Goal: Transaction & Acquisition: Purchase product/service

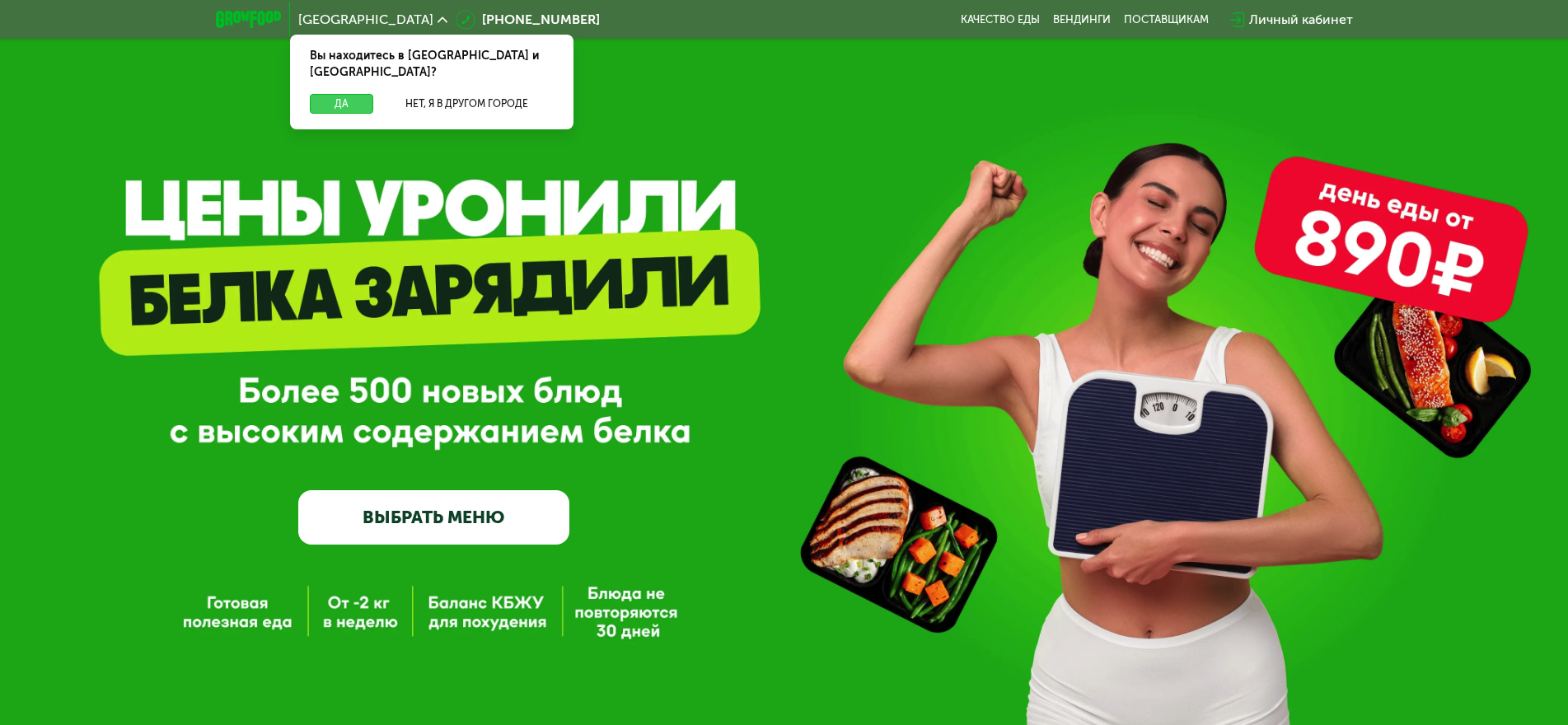
click at [349, 94] on button "Да" at bounding box center [341, 104] width 63 height 20
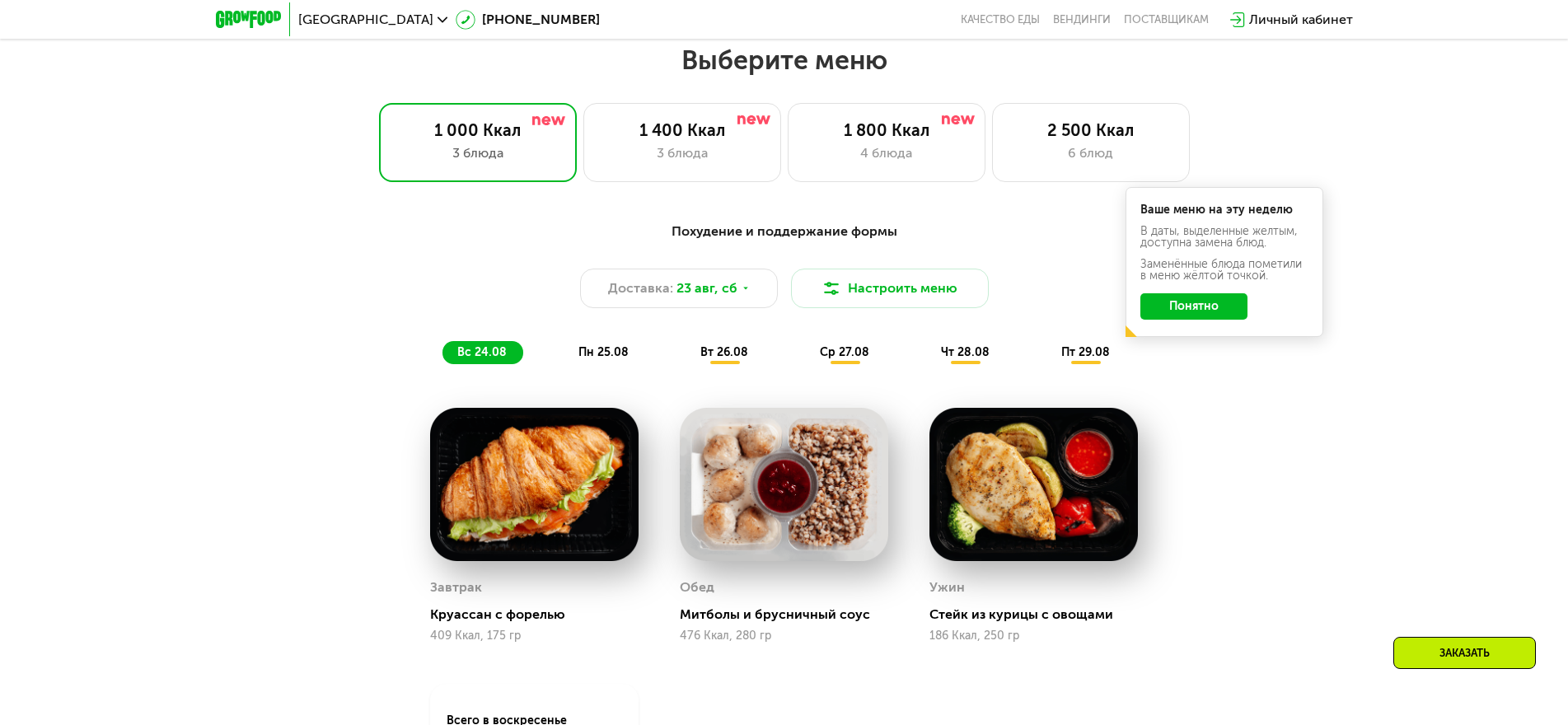
scroll to position [741, 0]
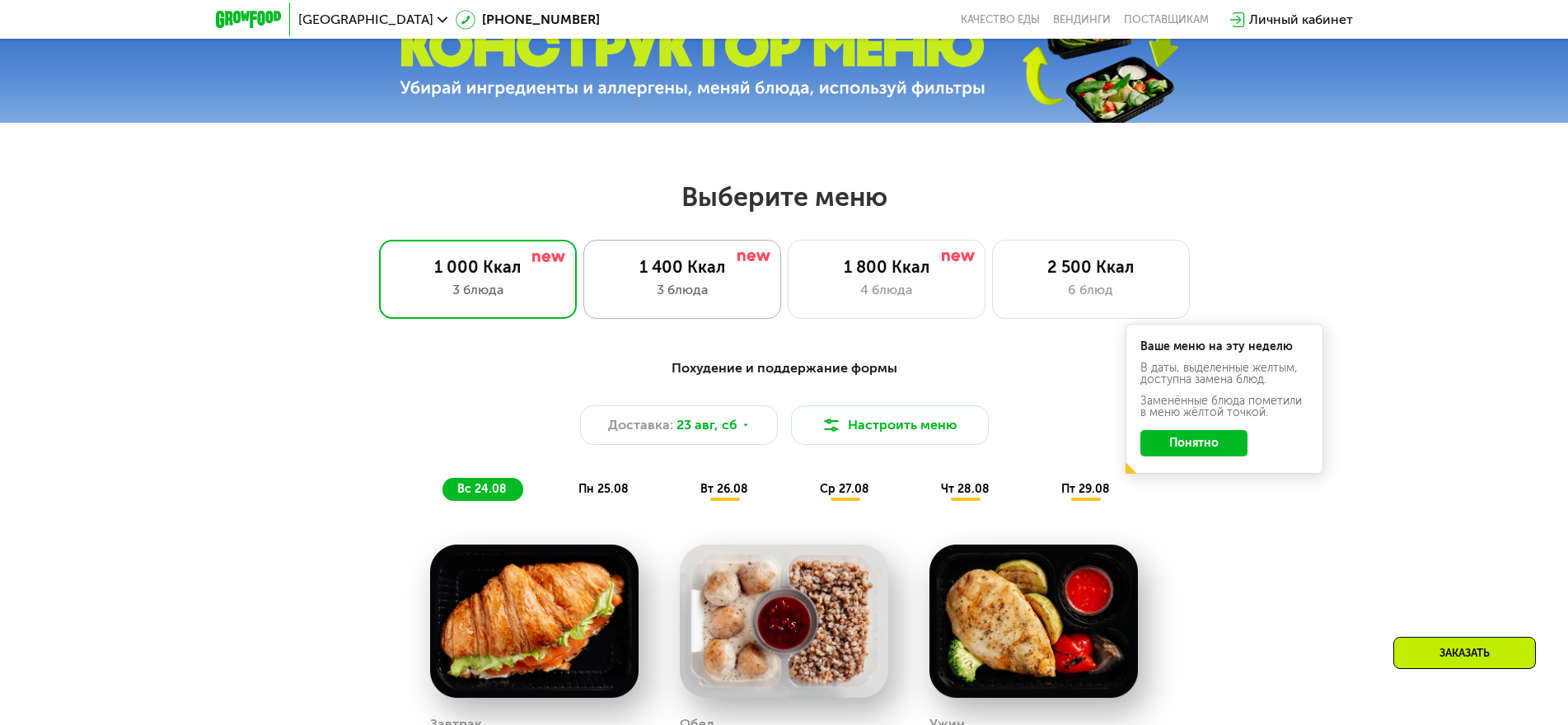
click at [788, 285] on div "1 400 Ккал 3 блюда" at bounding box center [886, 279] width 198 height 79
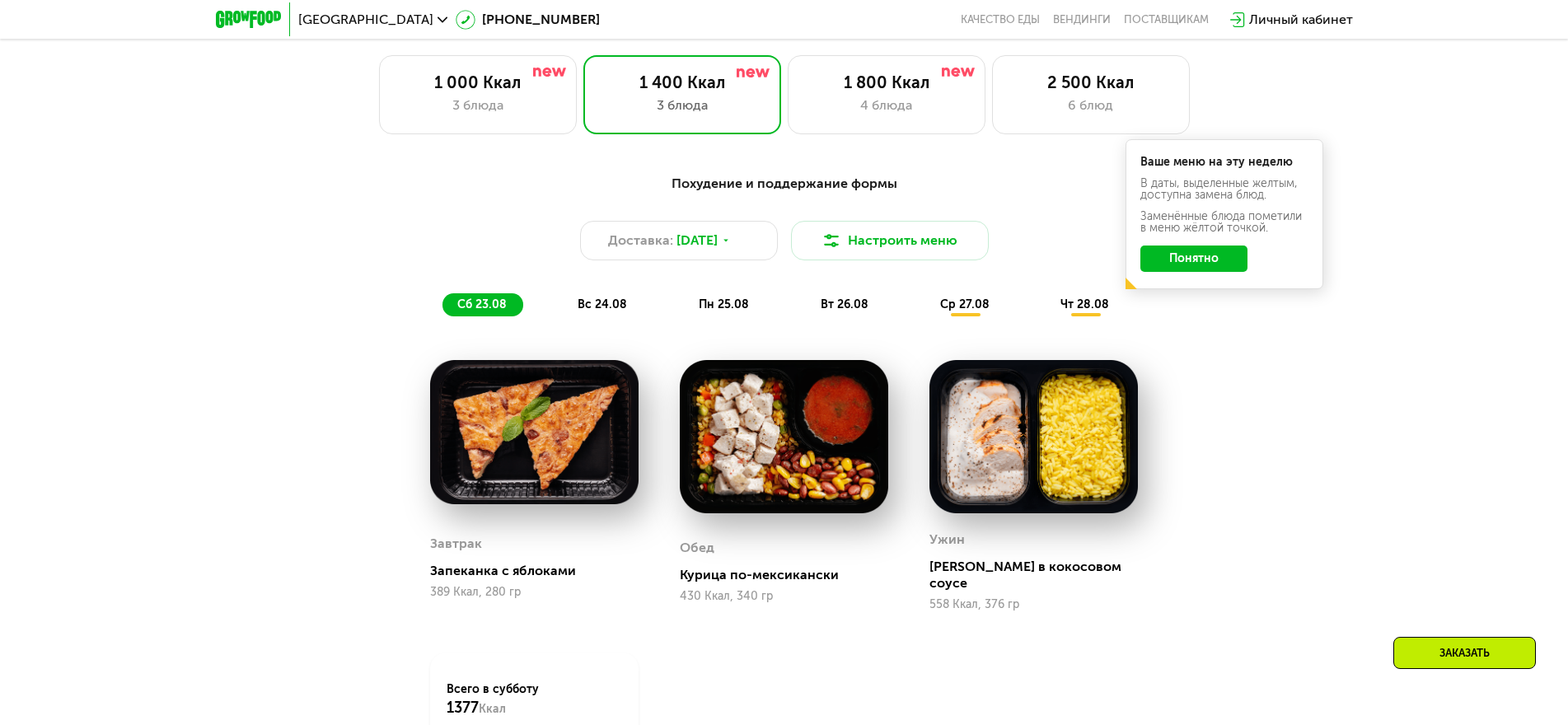
scroll to position [907, 0]
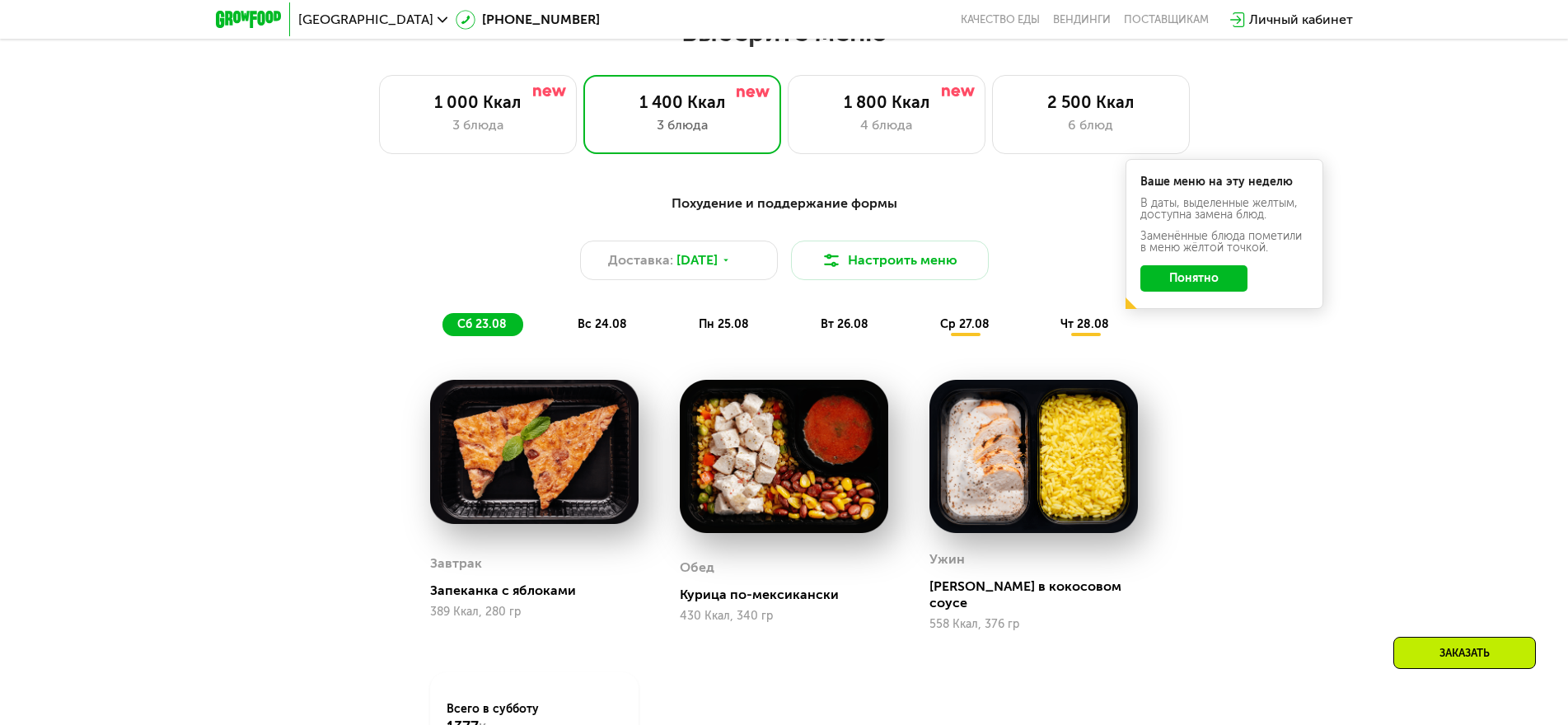
click at [610, 327] on span "вс 24.08" at bounding box center [602, 324] width 49 height 14
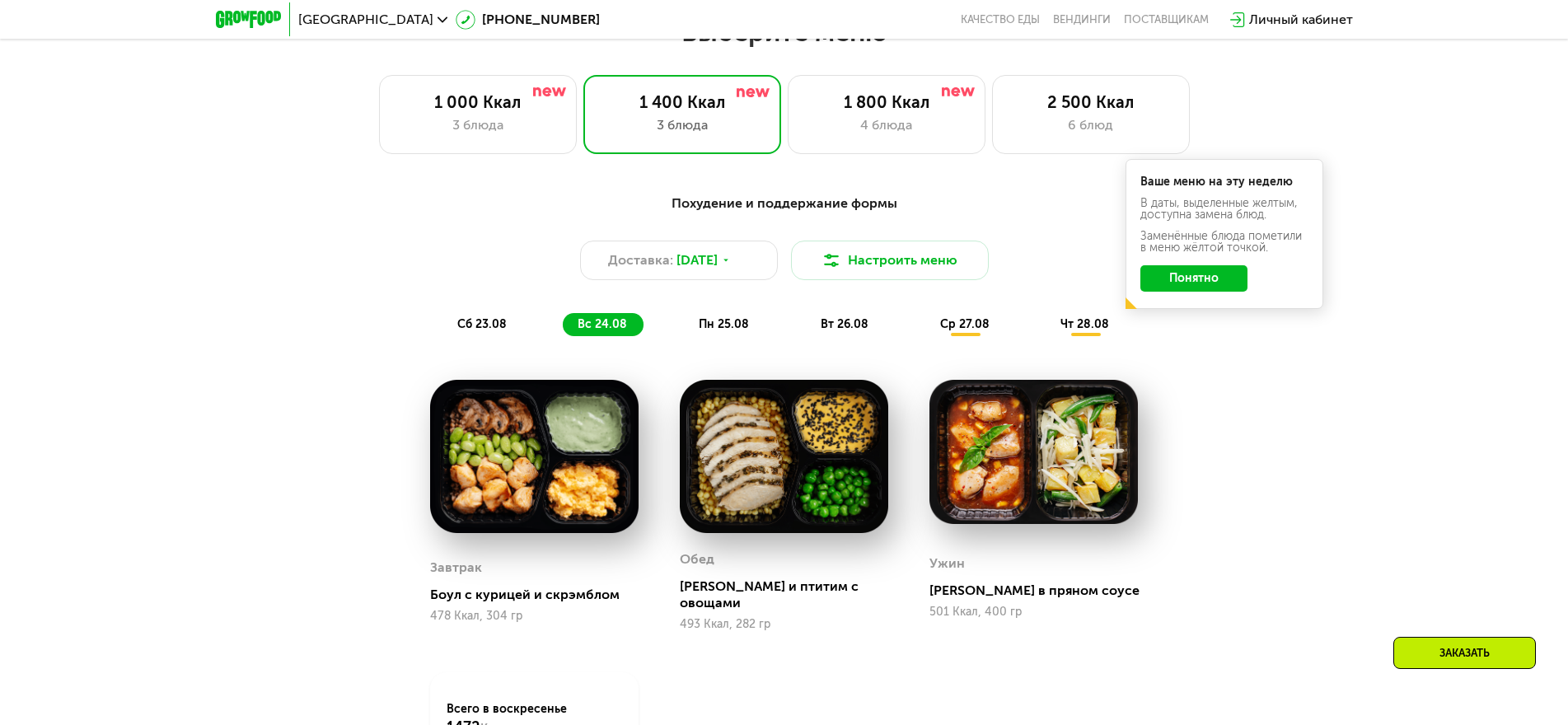
click at [729, 326] on span "пн 25.08" at bounding box center [724, 324] width 50 height 14
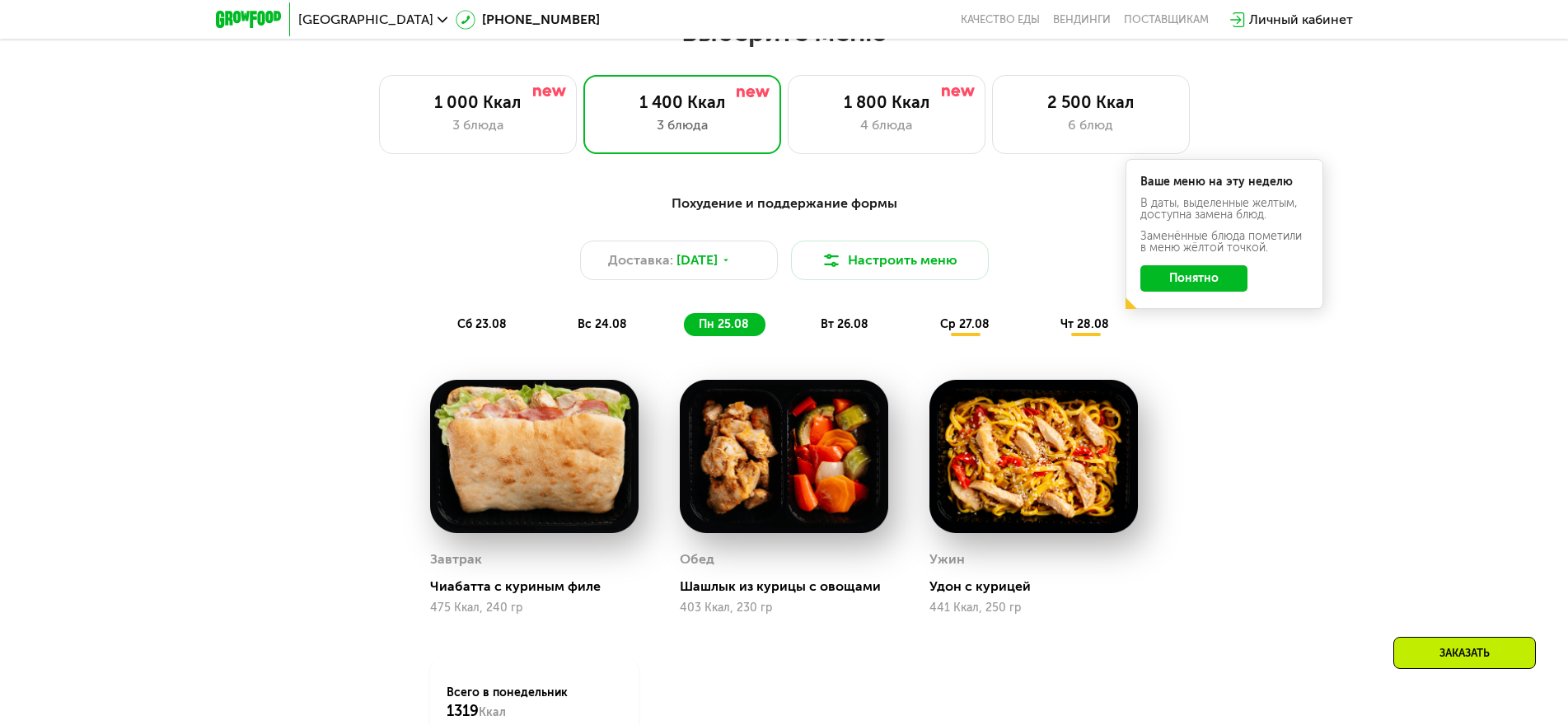
click at [845, 331] on span "вт 26.08" at bounding box center [844, 324] width 48 height 14
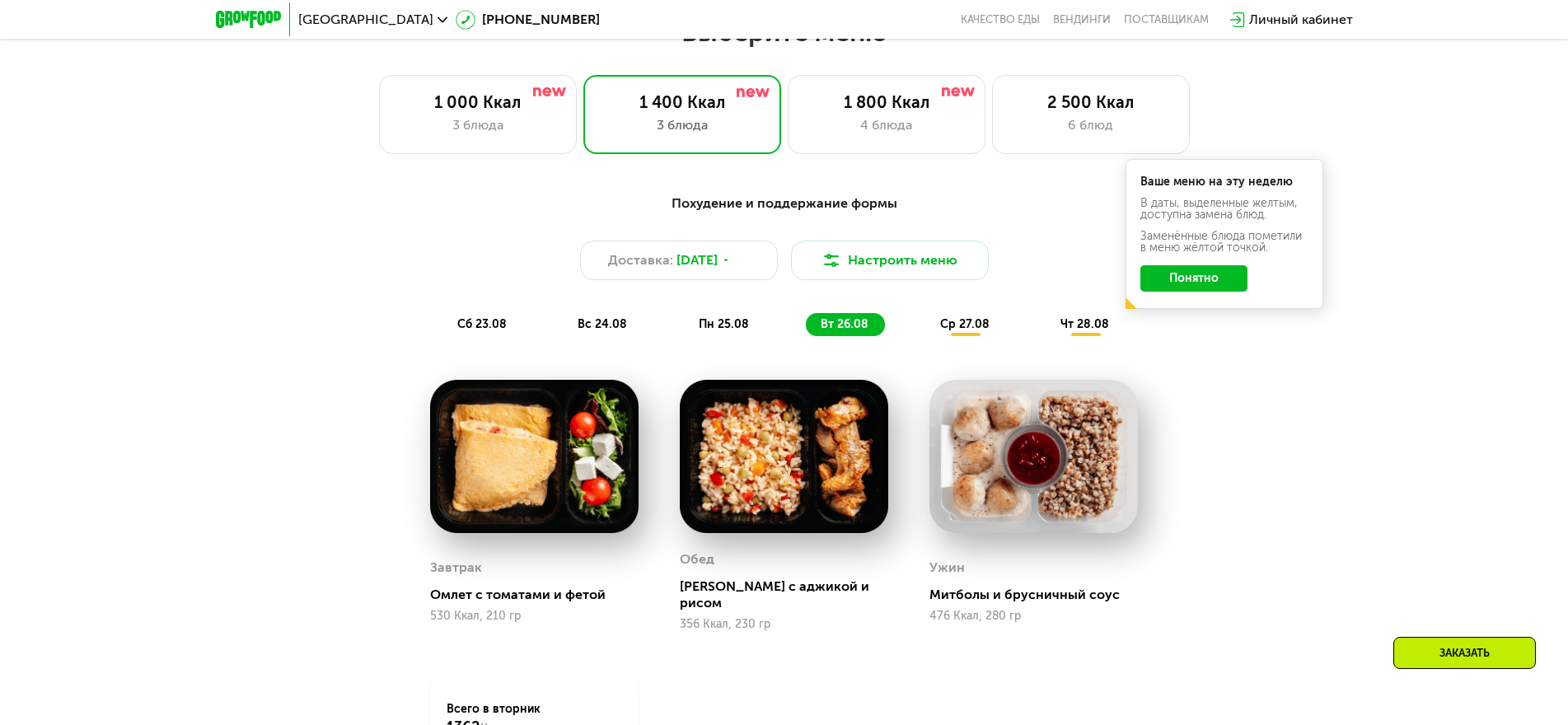
click at [954, 325] on span "ср 27.08" at bounding box center [964, 324] width 49 height 14
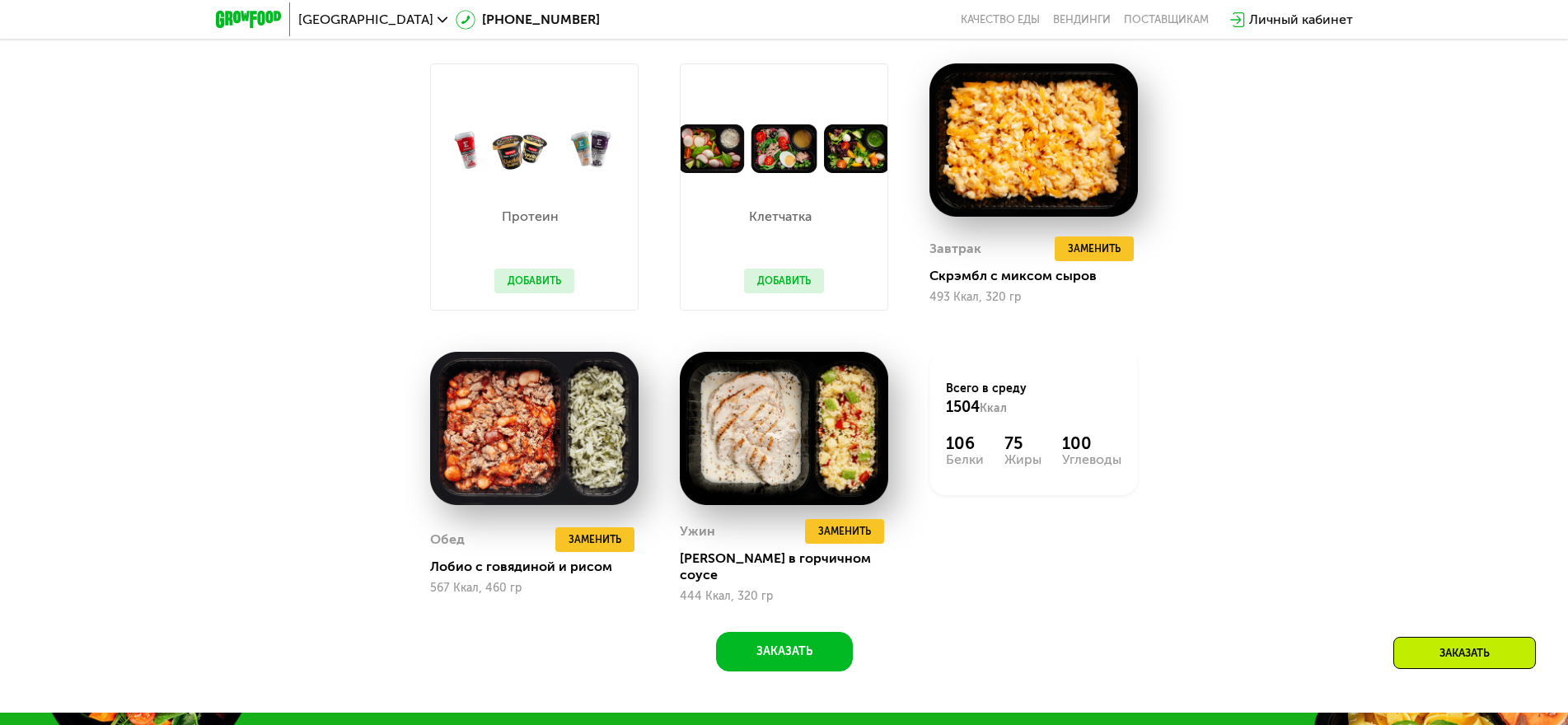
scroll to position [1236, 0]
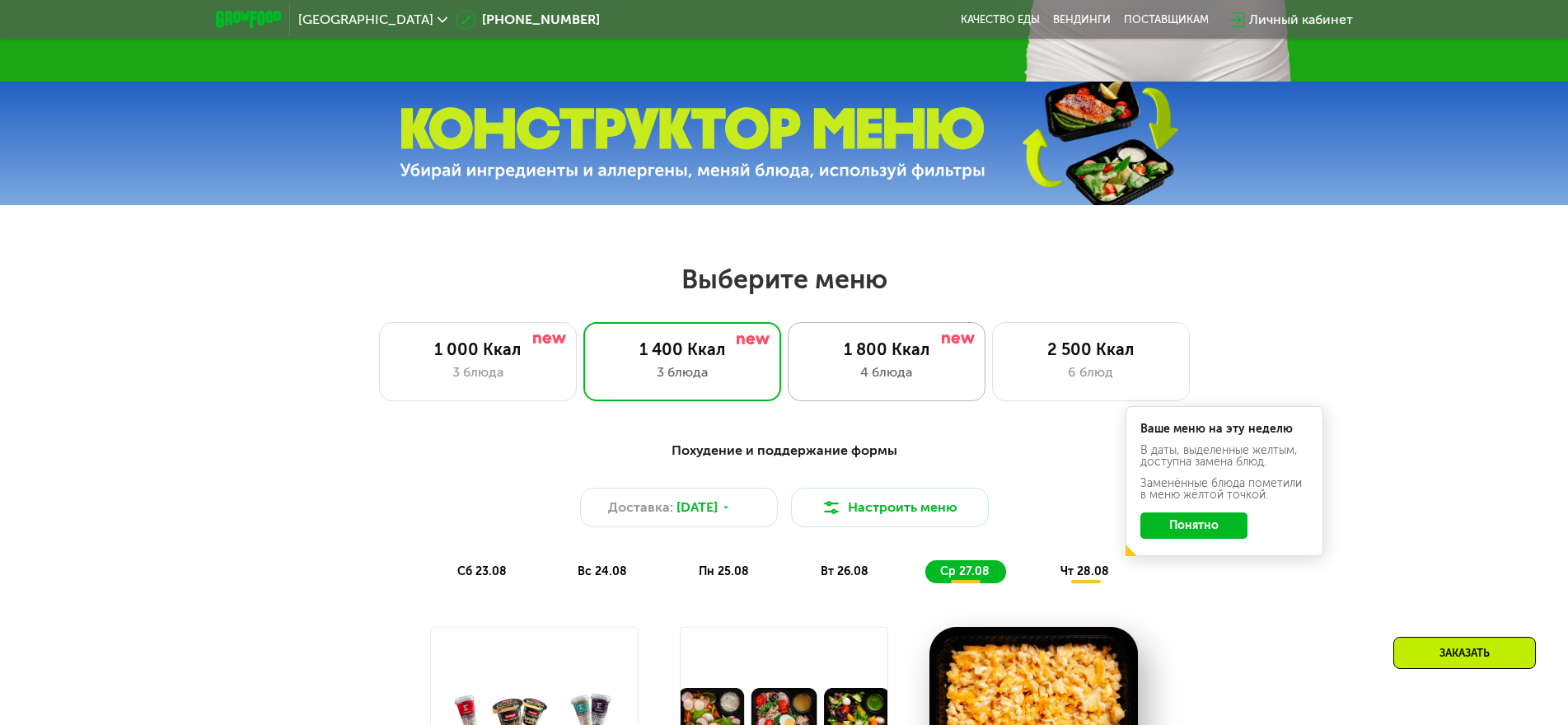
click at [911, 369] on div "4 блюда" at bounding box center [886, 372] width 163 height 20
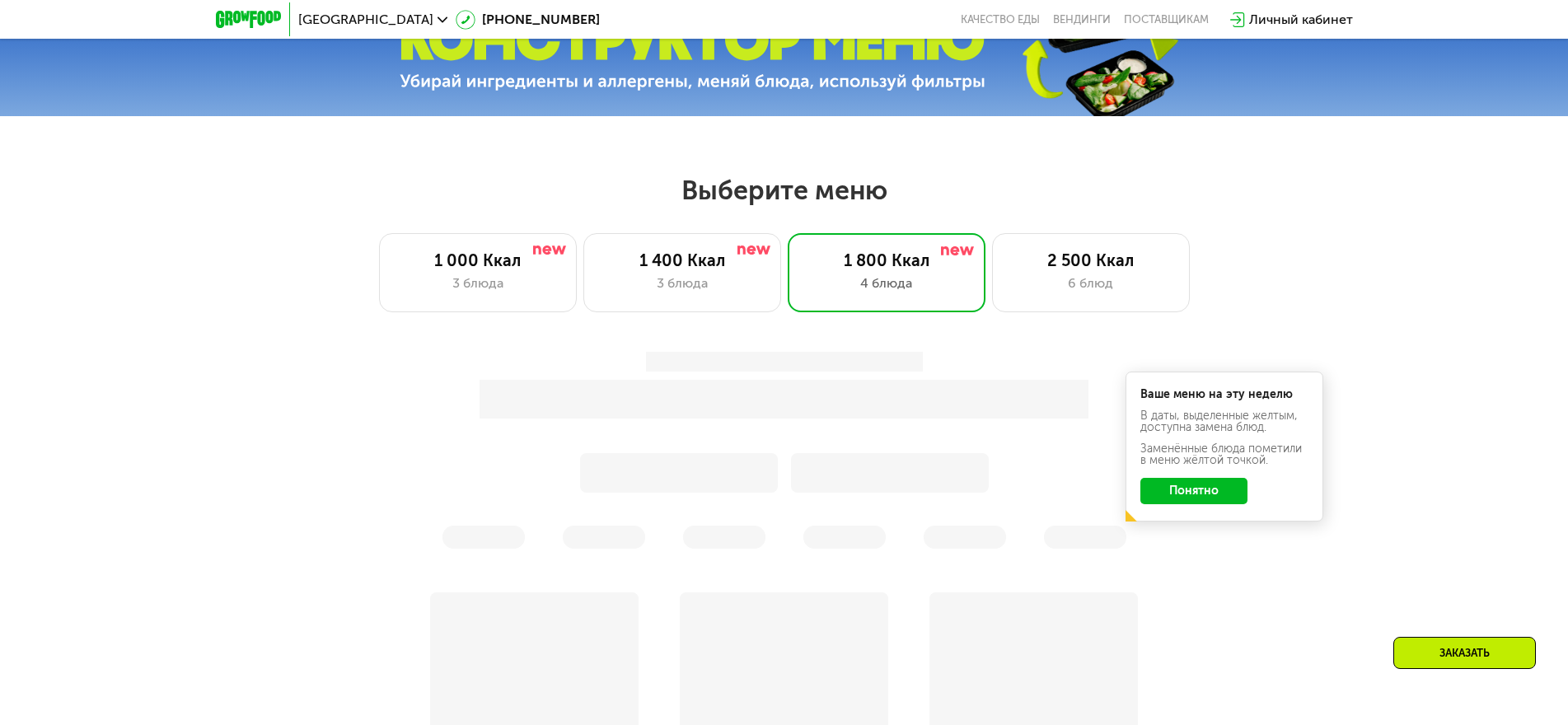
scroll to position [824, 0]
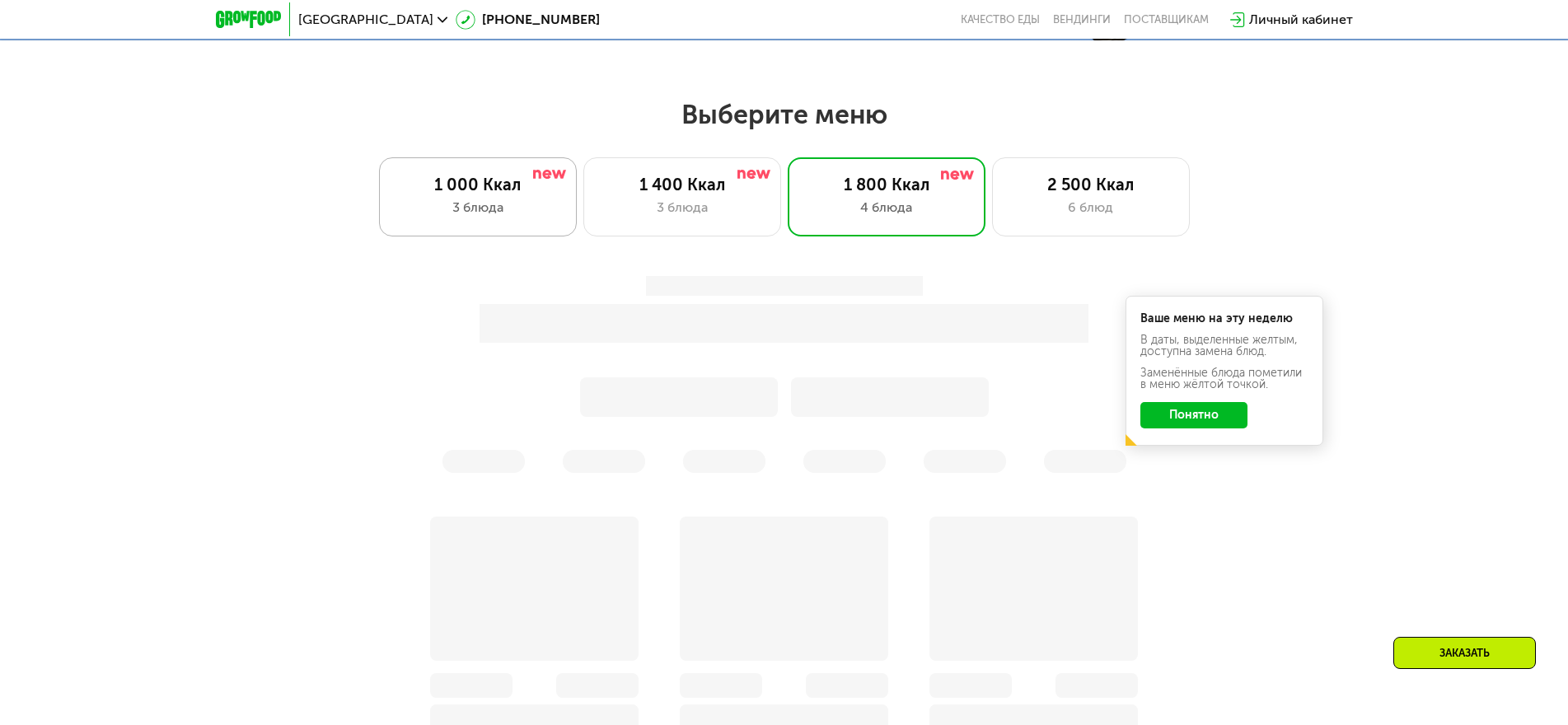
click at [522, 195] on div "1 000 Ккал" at bounding box center [477, 184] width 163 height 20
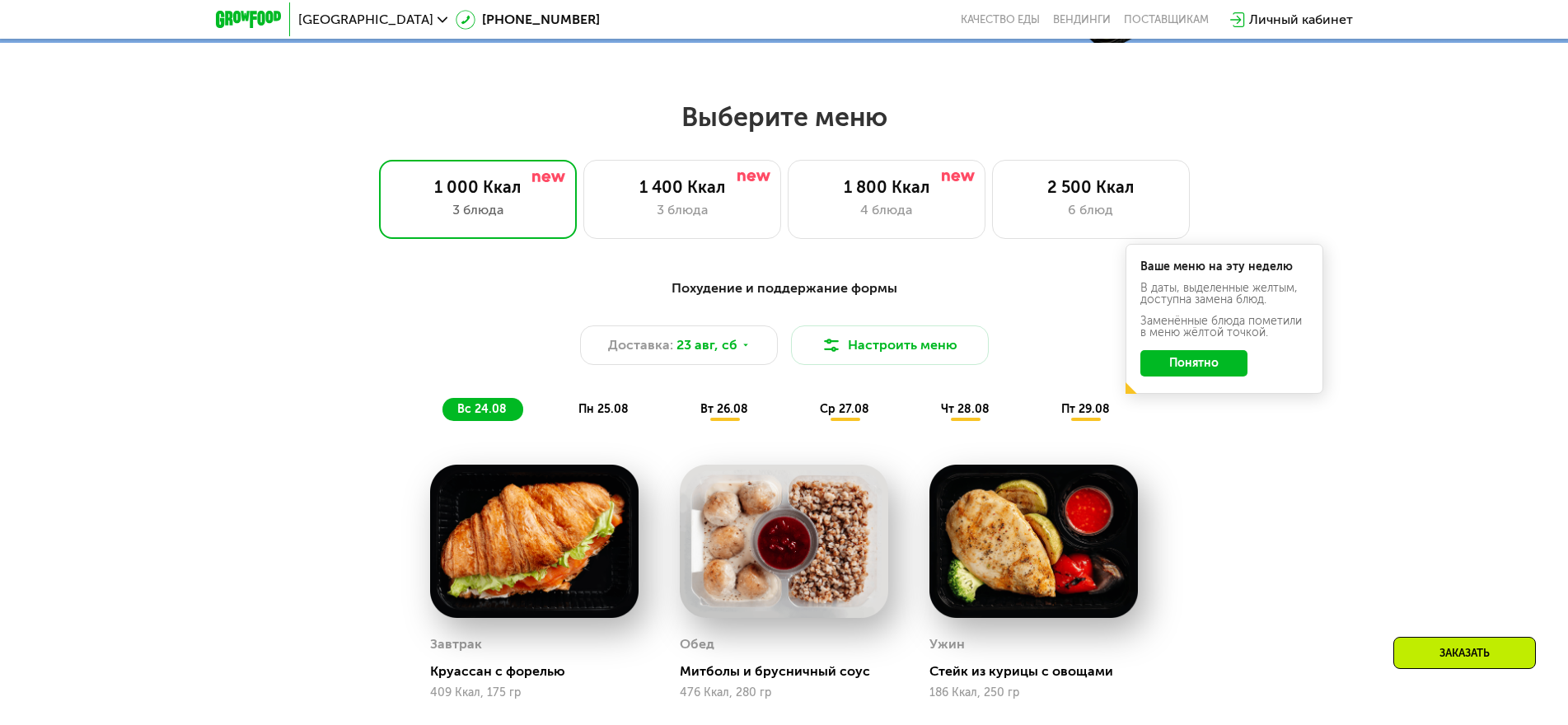
scroll to position [741, 0]
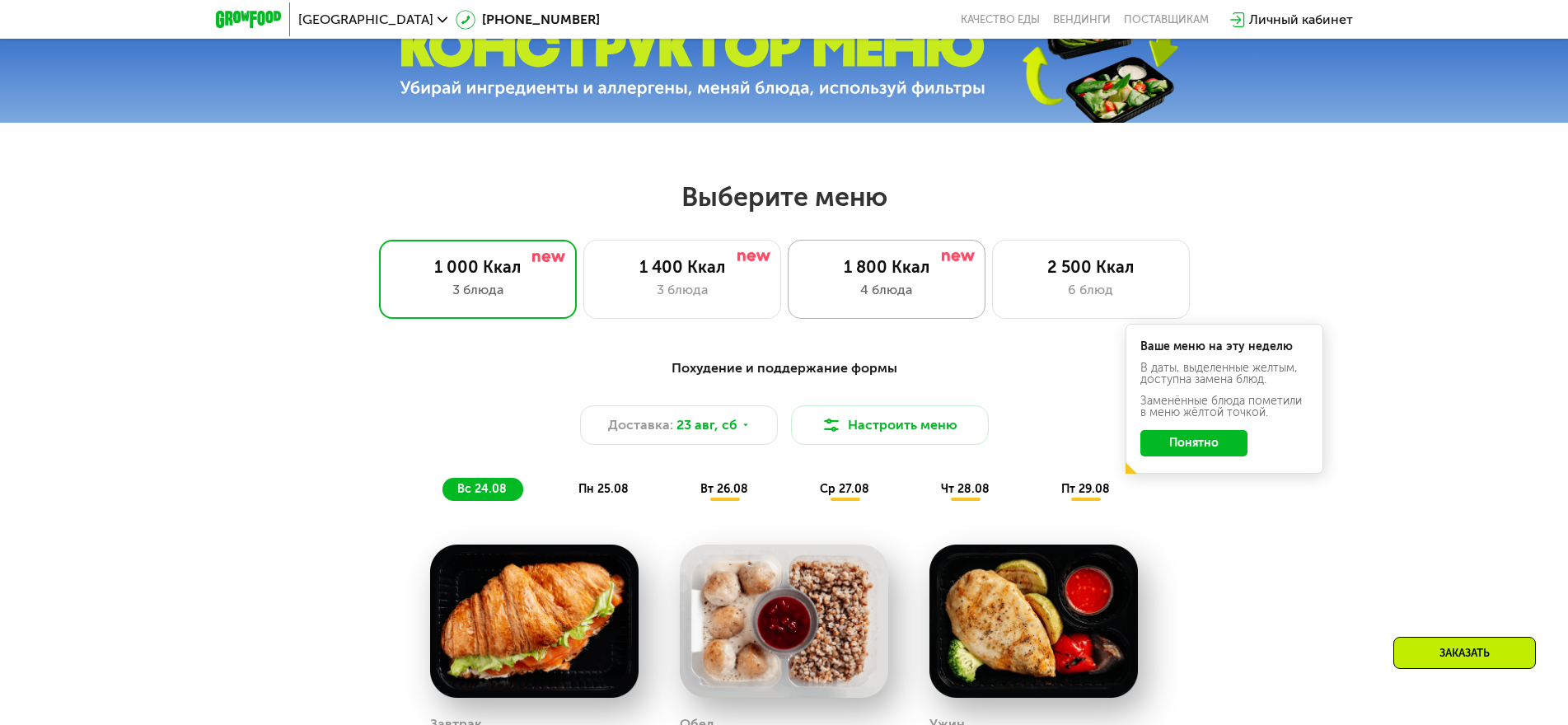
click at [931, 272] on div "1 800 Ккал" at bounding box center [886, 266] width 163 height 20
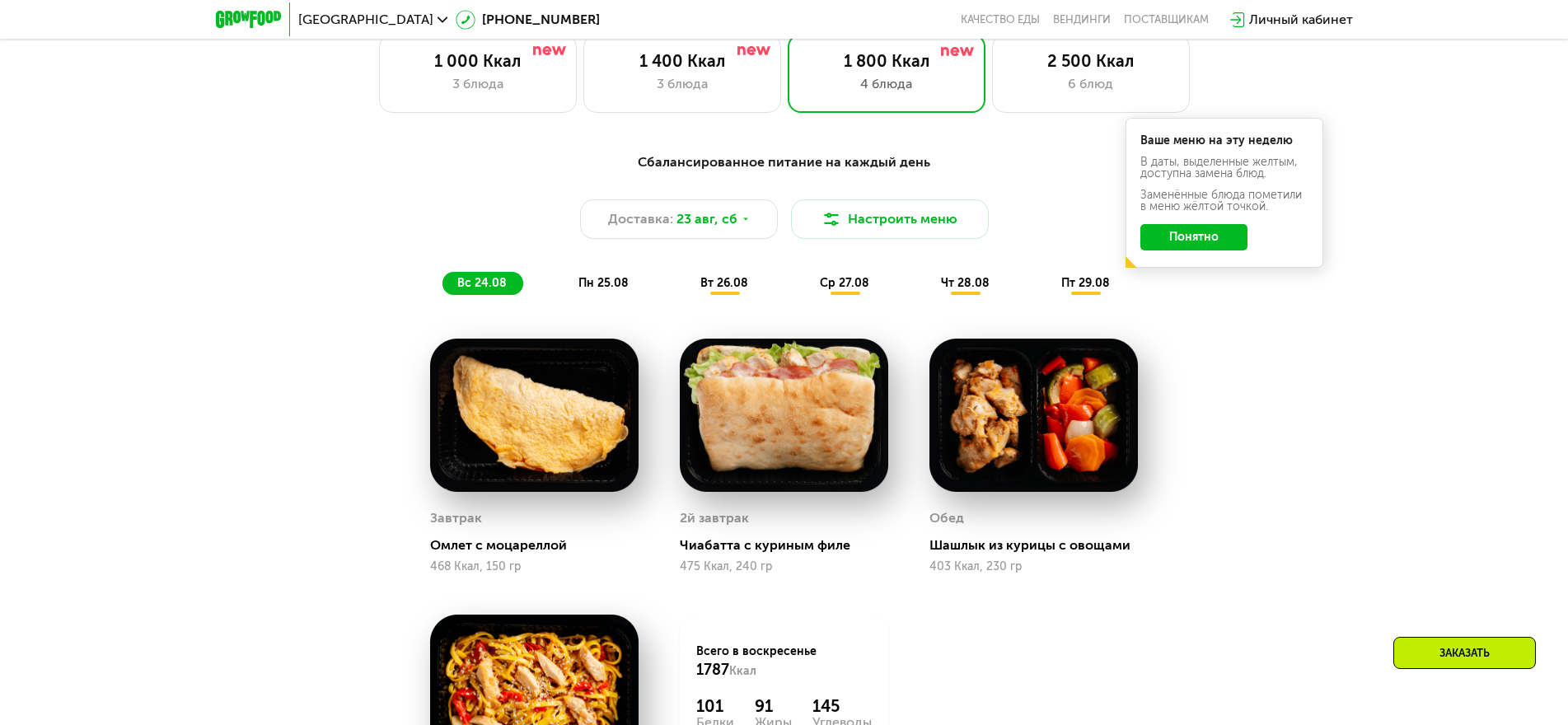
scroll to position [907, 0]
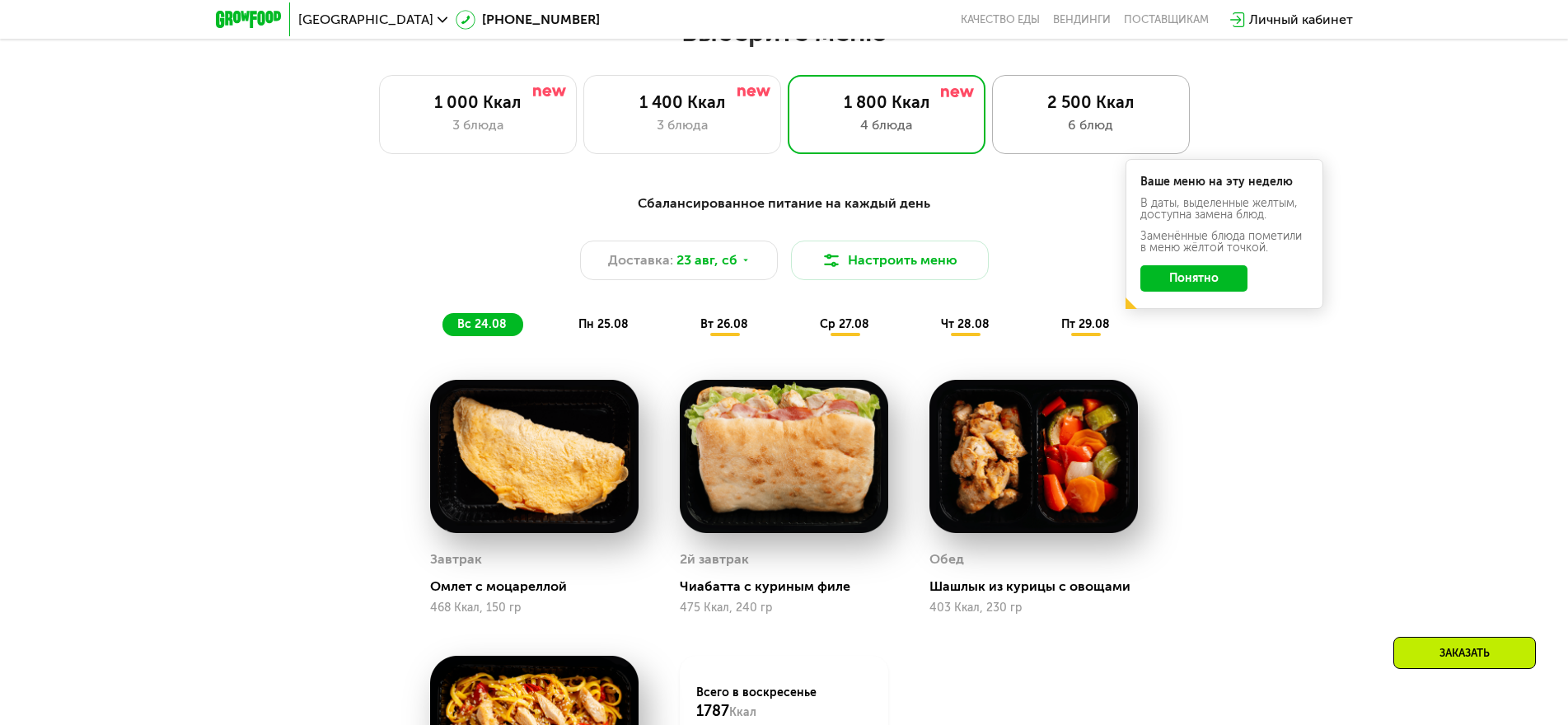
click at [1086, 119] on div "2 500 Ккал 6 блюд" at bounding box center [1091, 114] width 198 height 79
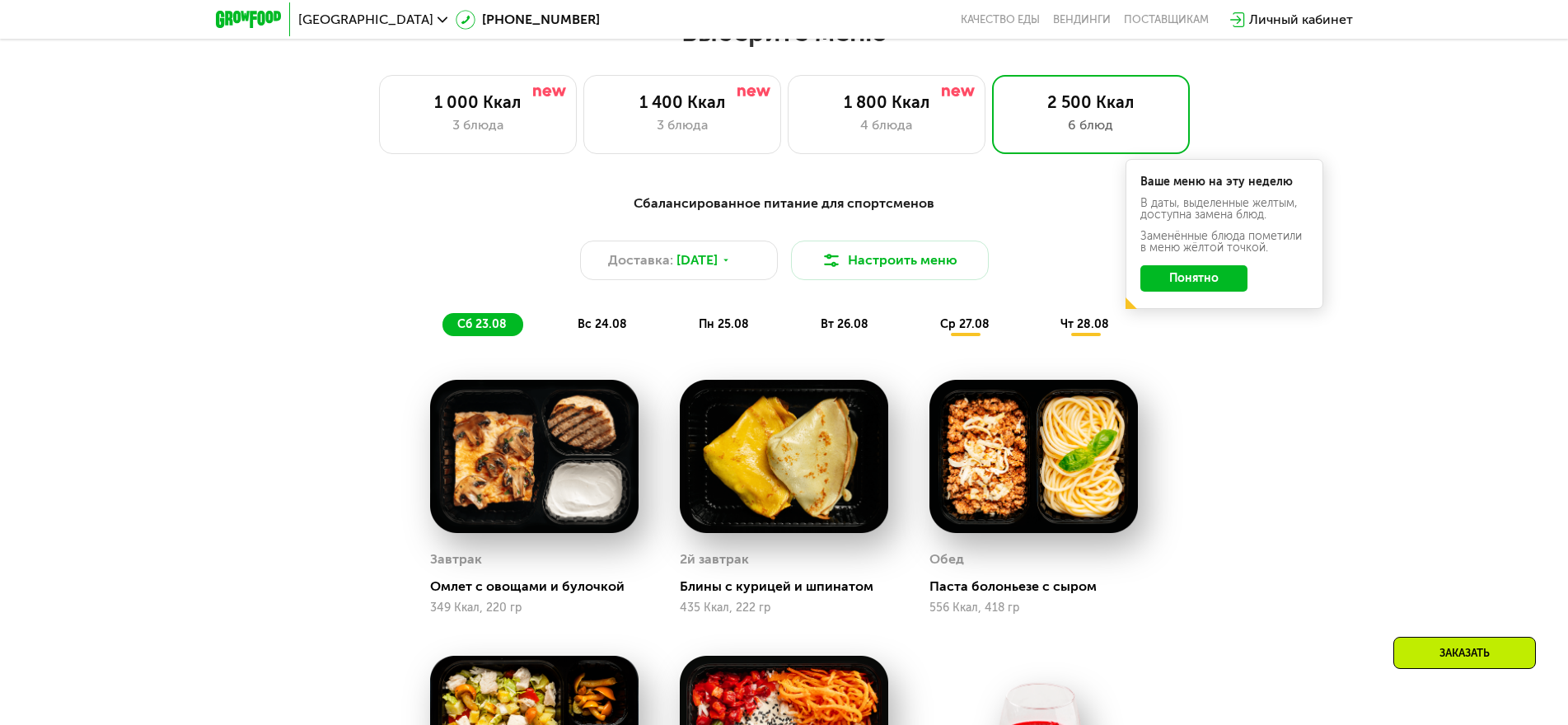
click at [1209, 283] on button "Понятно" at bounding box center [1194, 279] width 107 height 26
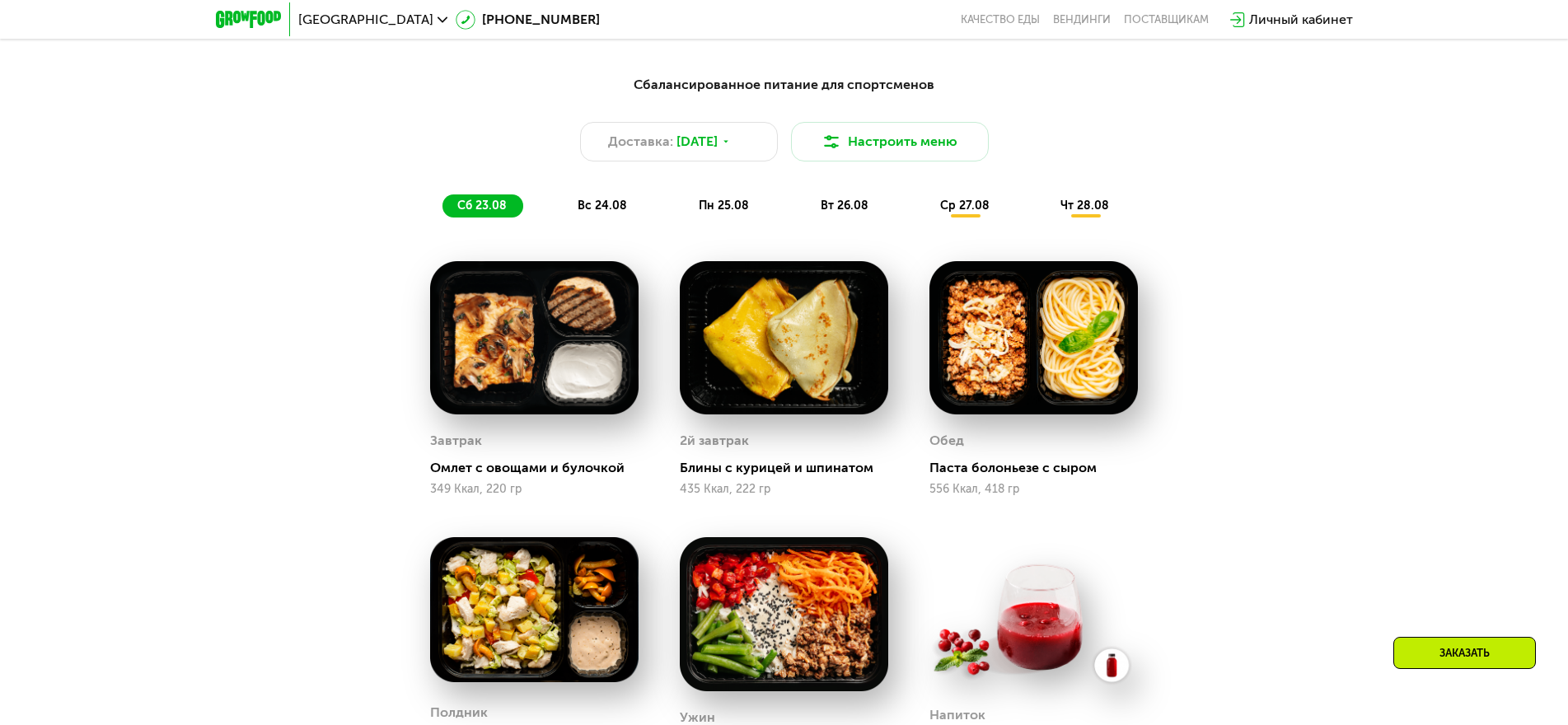
scroll to position [741, 0]
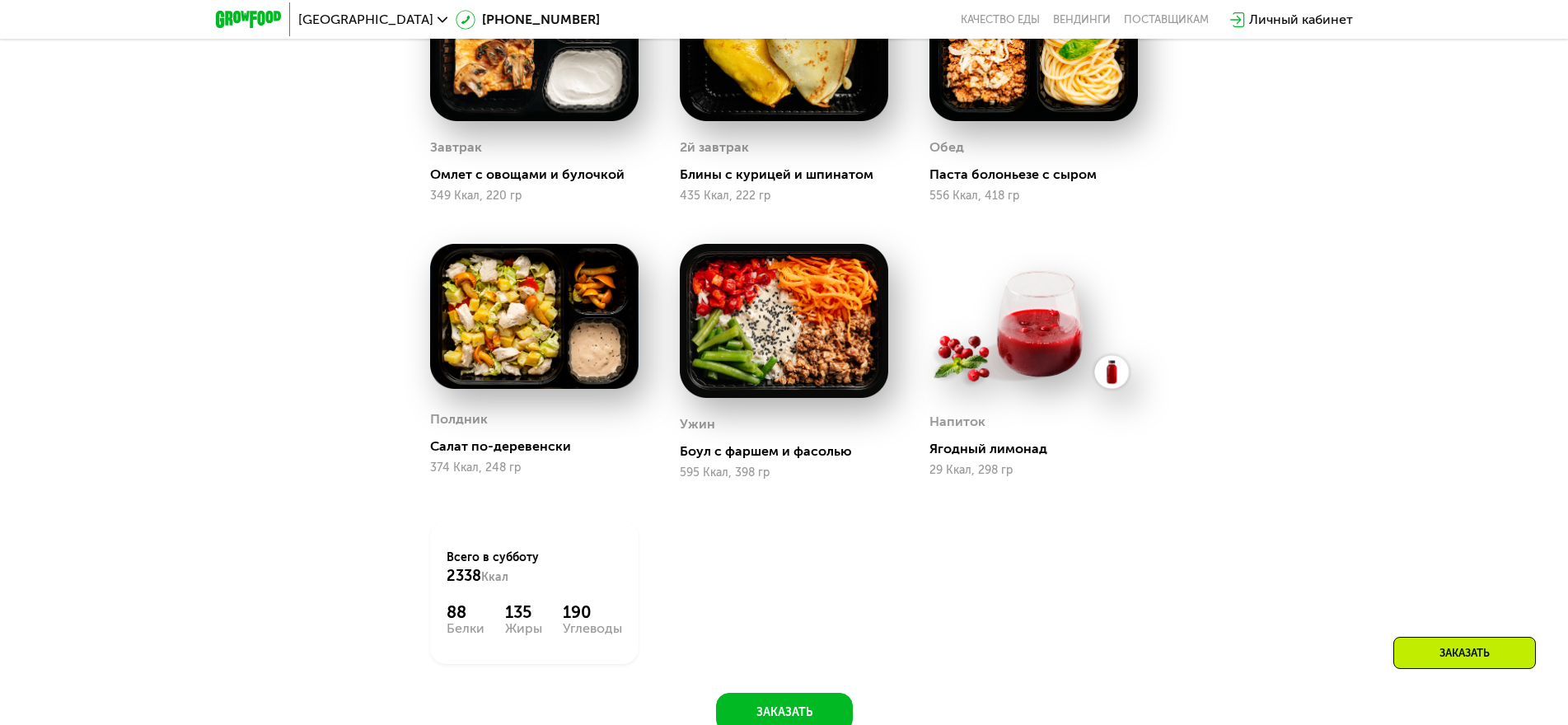
scroll to position [907, 0]
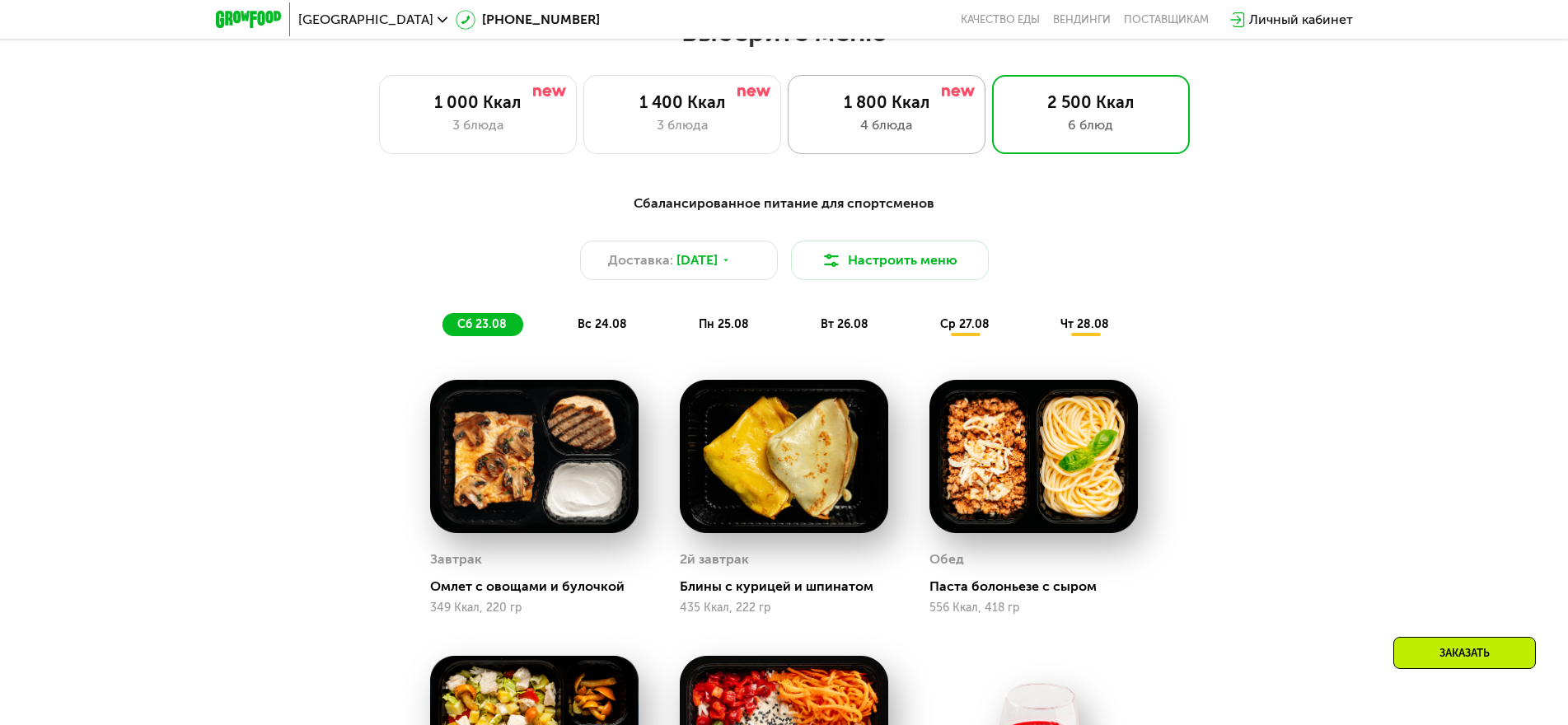
click at [839, 112] on div "1 800 Ккал" at bounding box center [886, 102] width 163 height 20
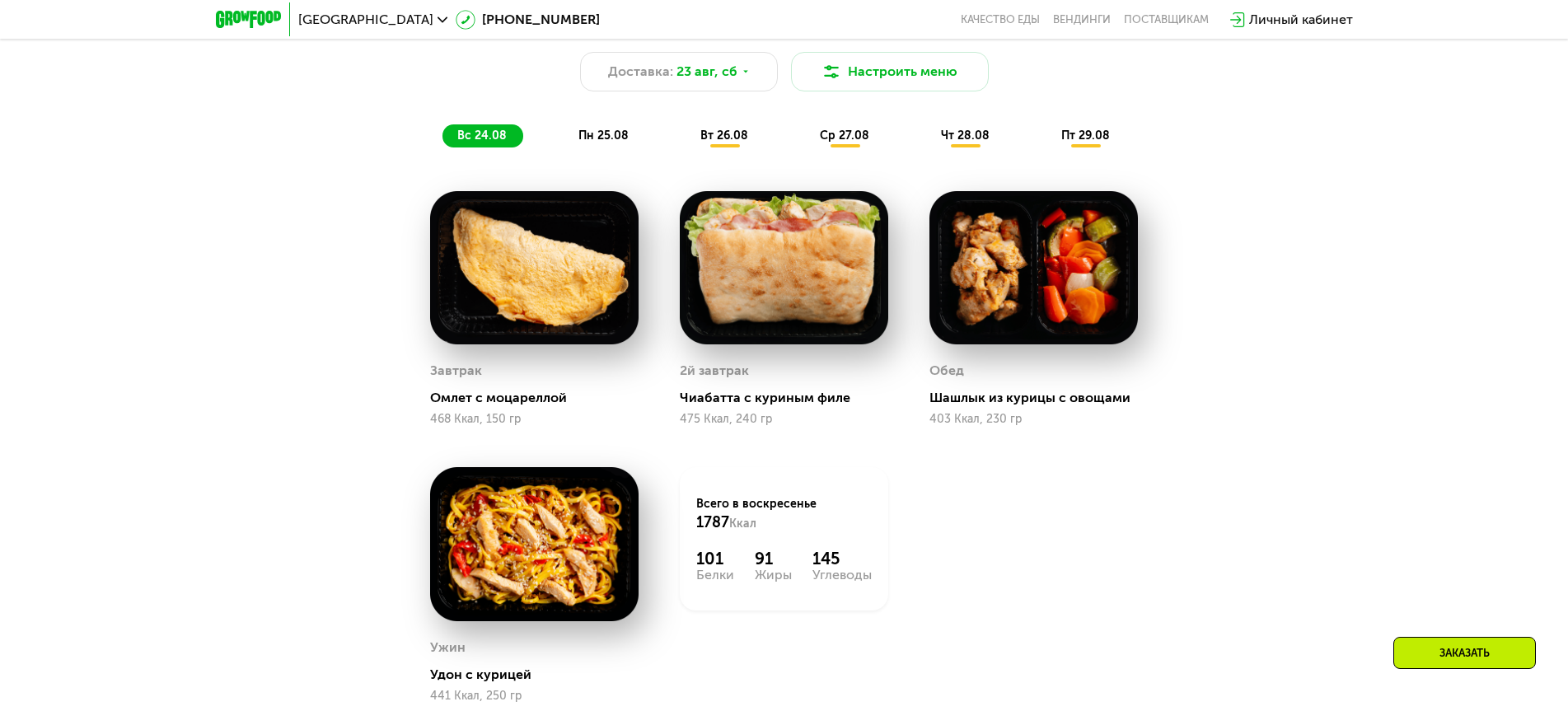
scroll to position [1318, 0]
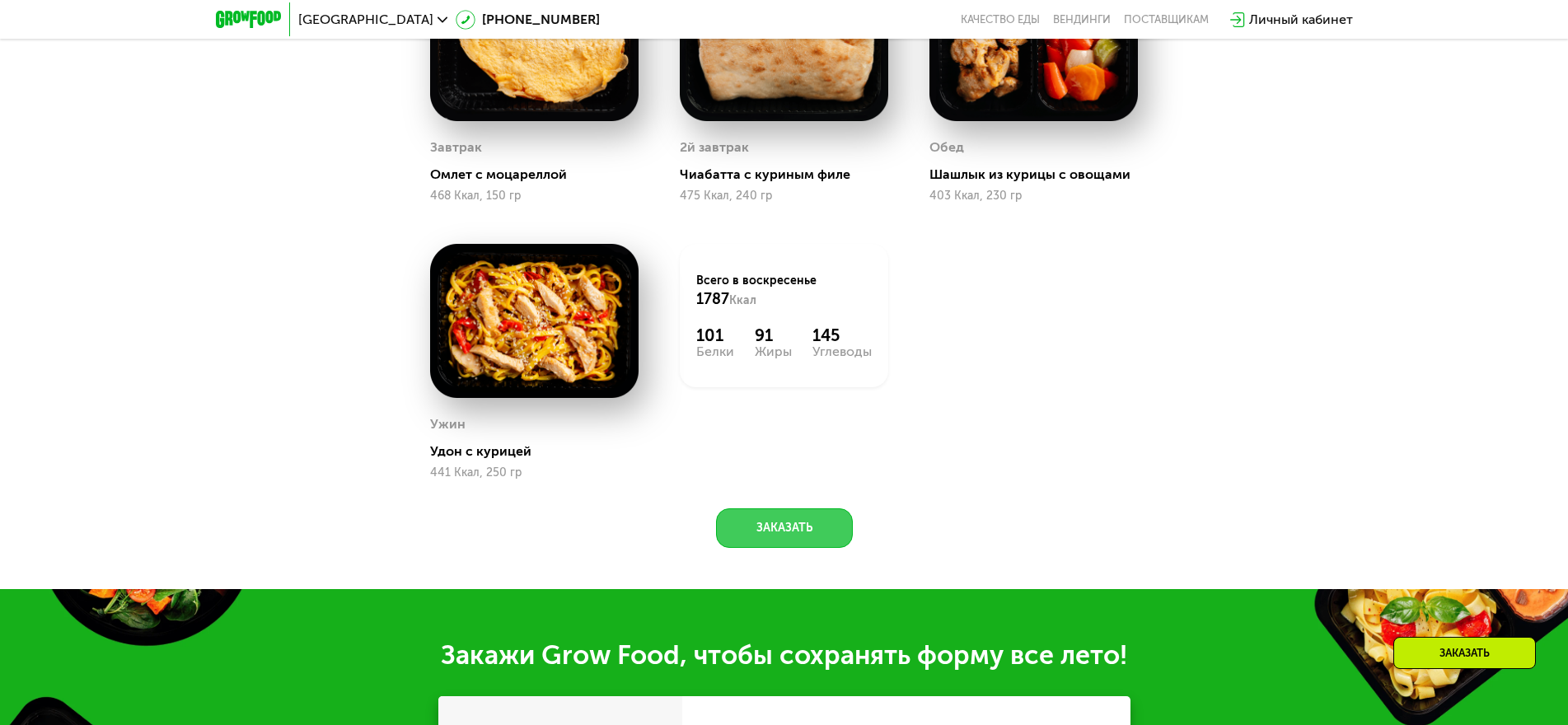
click at [801, 531] on button "Заказать" at bounding box center [784, 529] width 137 height 40
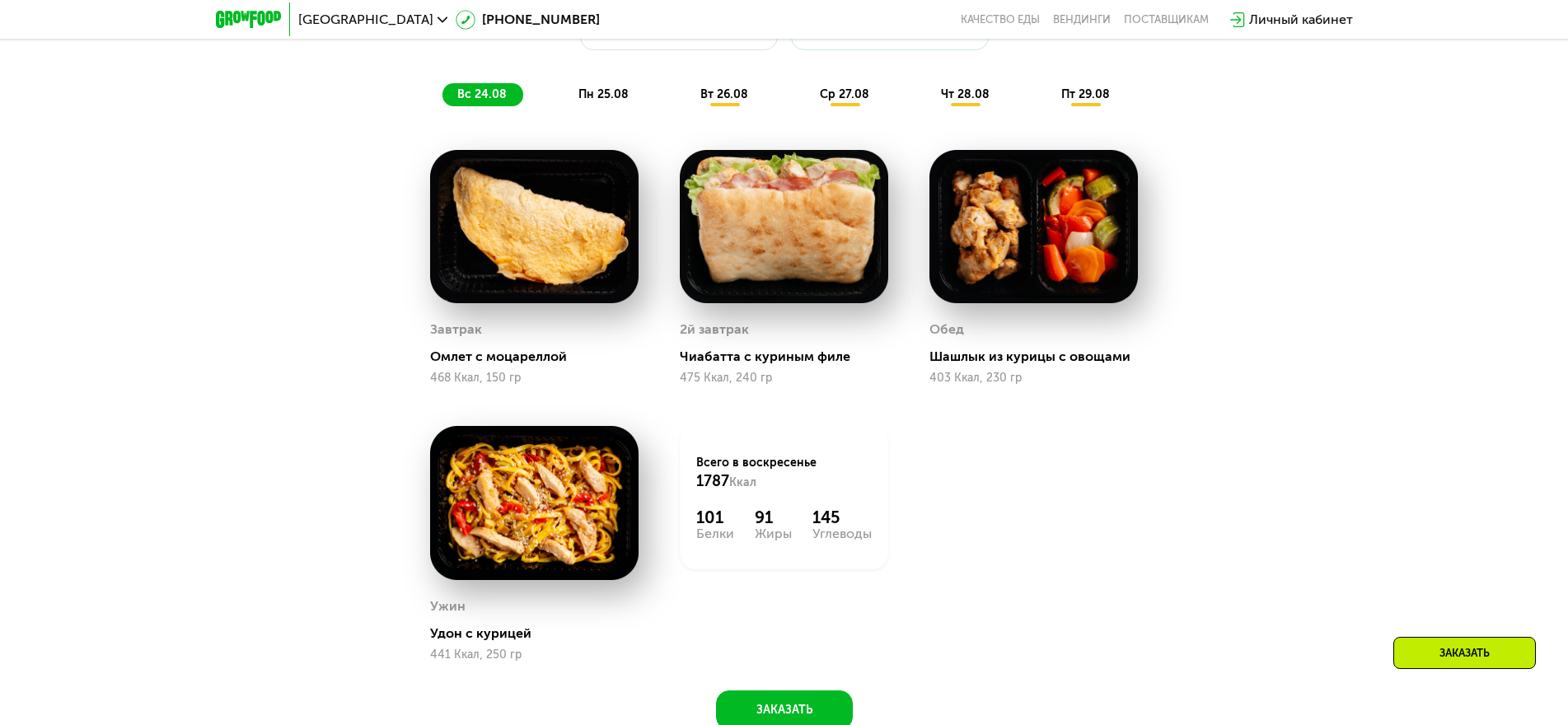
scroll to position [1090, 0]
